Goal: Find specific page/section: Locate a particular part of the current website

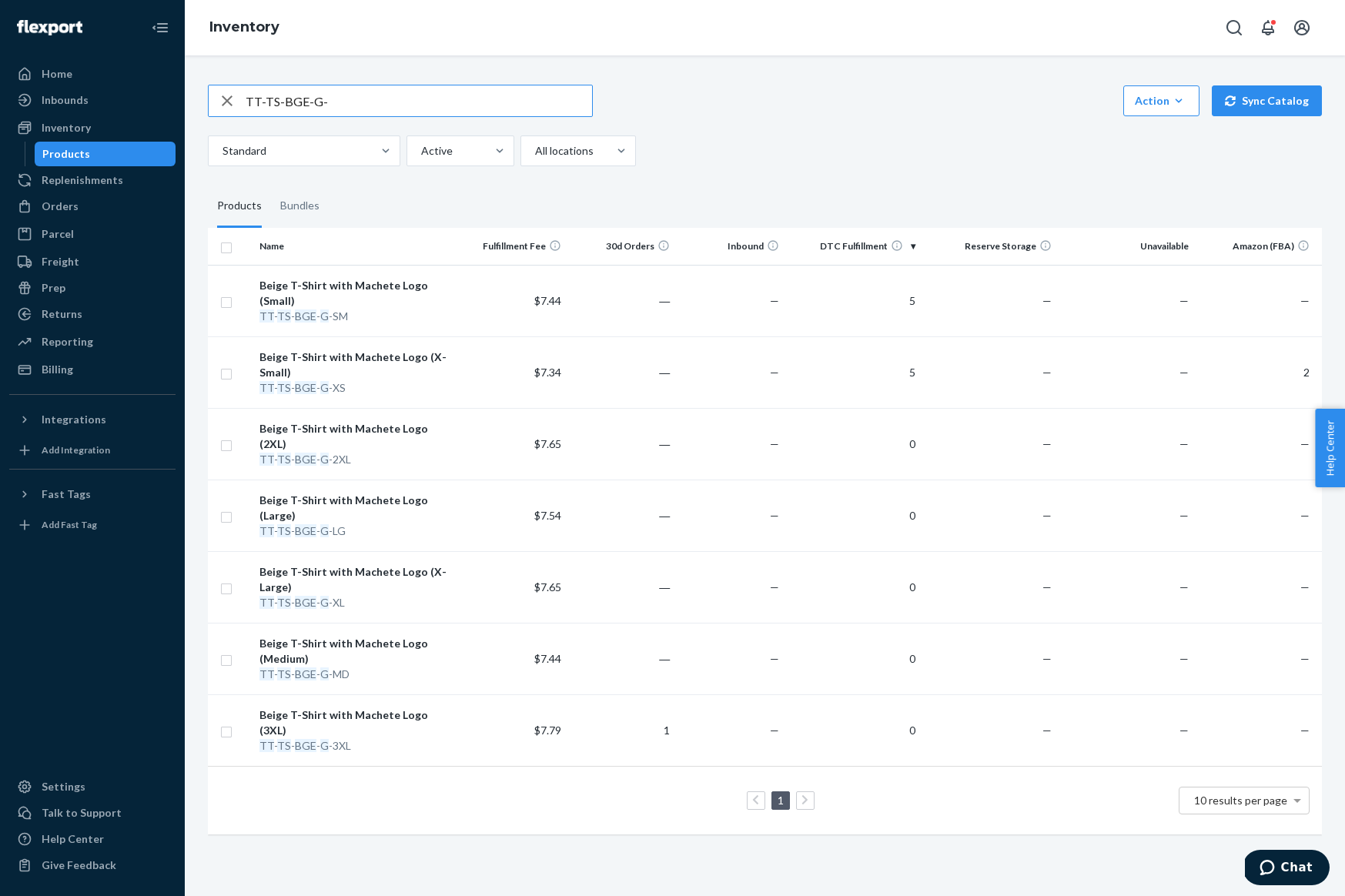
click at [260, 115] on input "TT-TS-BGE-G-" at bounding box center [419, 101] width 346 height 31
click at [260, 114] on input "TT-TS-BGE-G-" at bounding box center [419, 101] width 346 height 31
type input "TEQUILA"
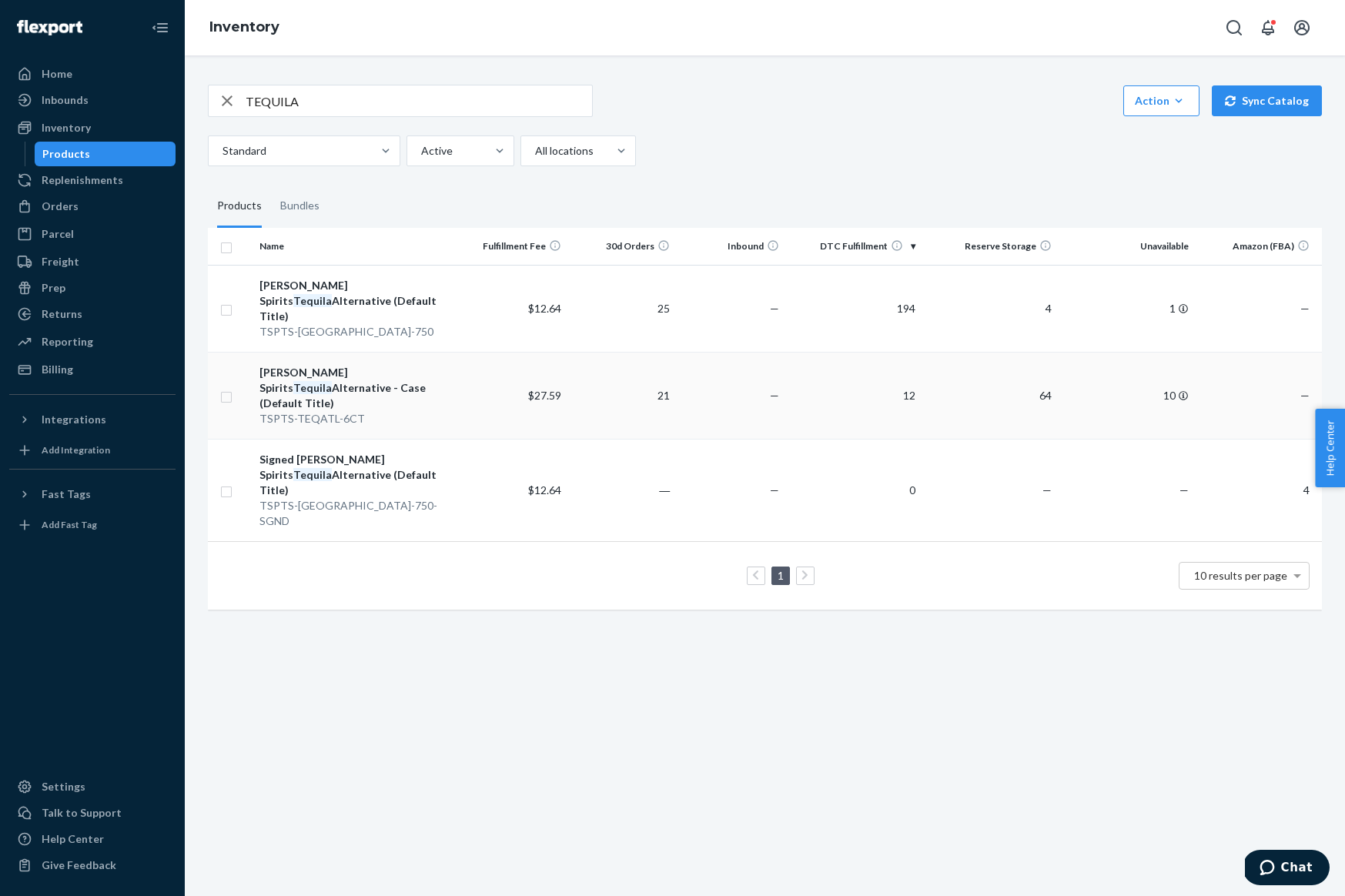
click at [321, 365] on div "[PERSON_NAME] Spirits Tequila Alternative - Case (Default Title)" at bounding box center [356, 388] width 192 height 46
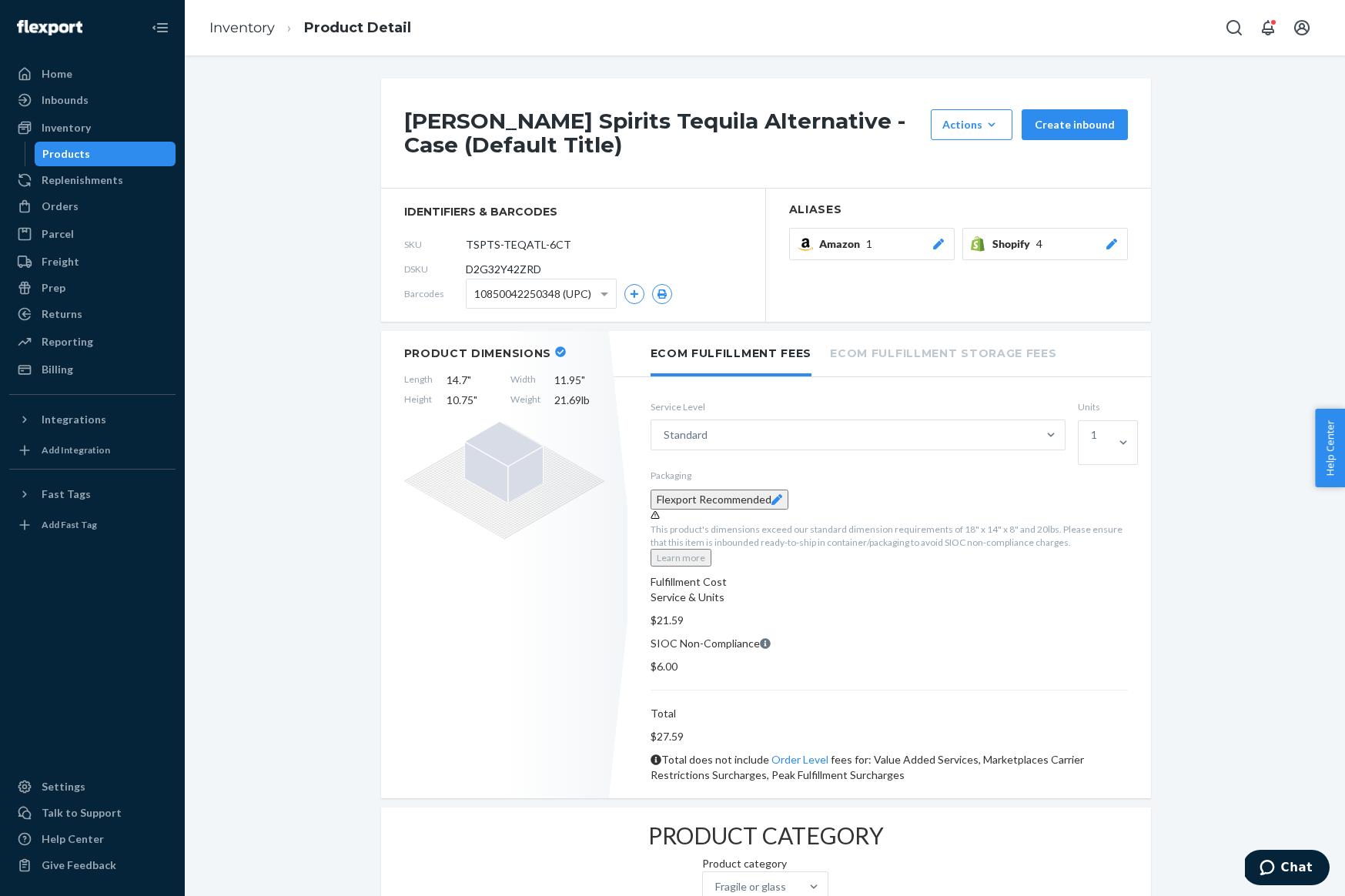
click at [499, 297] on span "10850042250348 (UPC)" at bounding box center [533, 295] width 117 height 26
click at [560, 125] on h1 "[PERSON_NAME] Spirits Tequila Alternative - Case (Default Title)" at bounding box center [663, 133] width 519 height 48
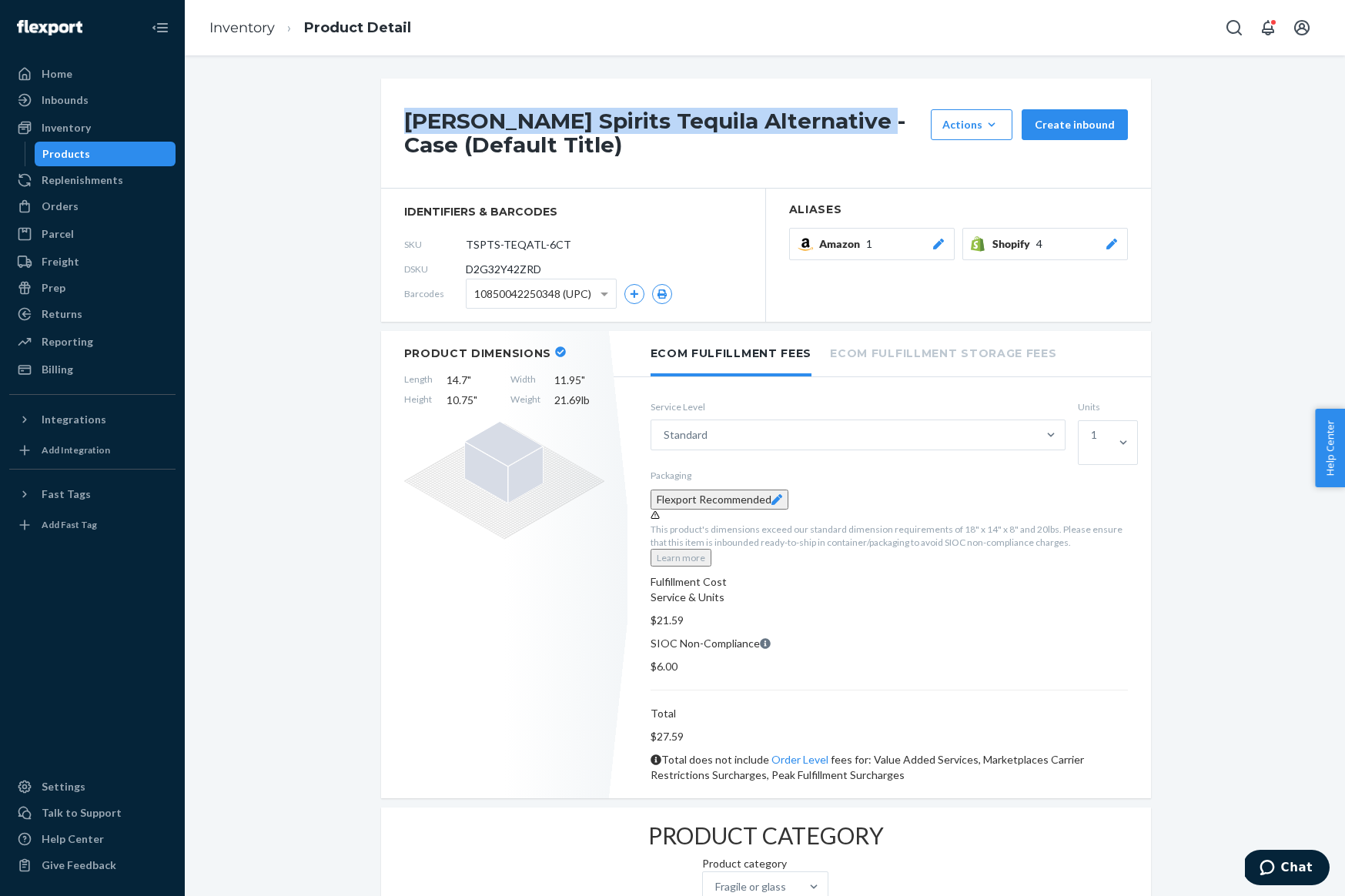
drag, startPoint x: 850, startPoint y: 122, endPoint x: 403, endPoint y: 128, distance: 447.0
click at [402, 127] on div "[PERSON_NAME] Spirits Tequila Alternative - Case (Default Title) Actions Hide R…" at bounding box center [766, 134] width 770 height 110
copy h1 "[PERSON_NAME] Spirits Tequila Alternative - Case"
